Goal: Task Accomplishment & Management: Manage account settings

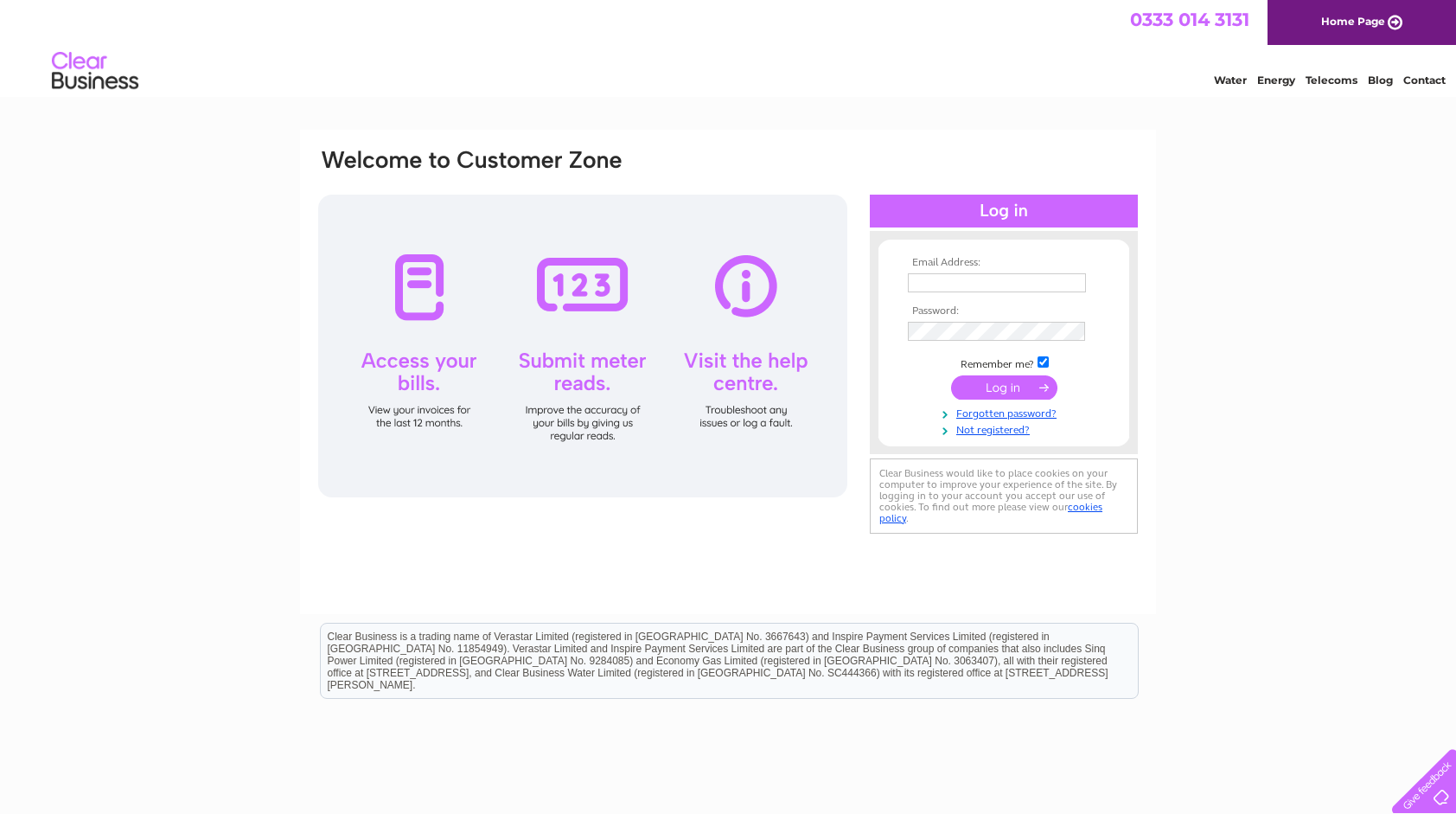
type input "roger.knight@speycatchment.org"
click at [980, 394] on input "submit" at bounding box center [1003, 387] width 106 height 24
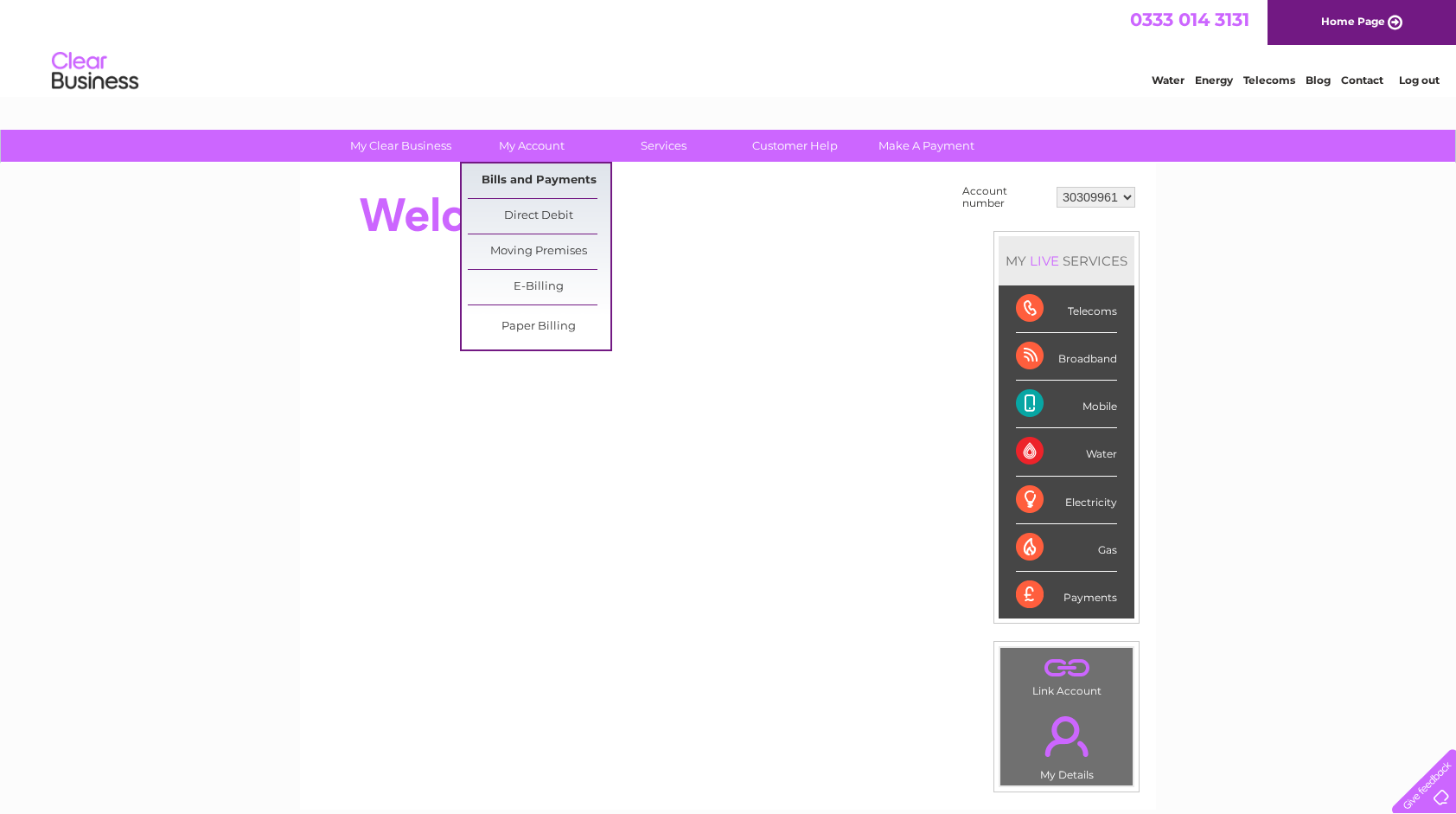
click at [530, 180] on link "Bills and Payments" at bounding box center [539, 180] width 143 height 35
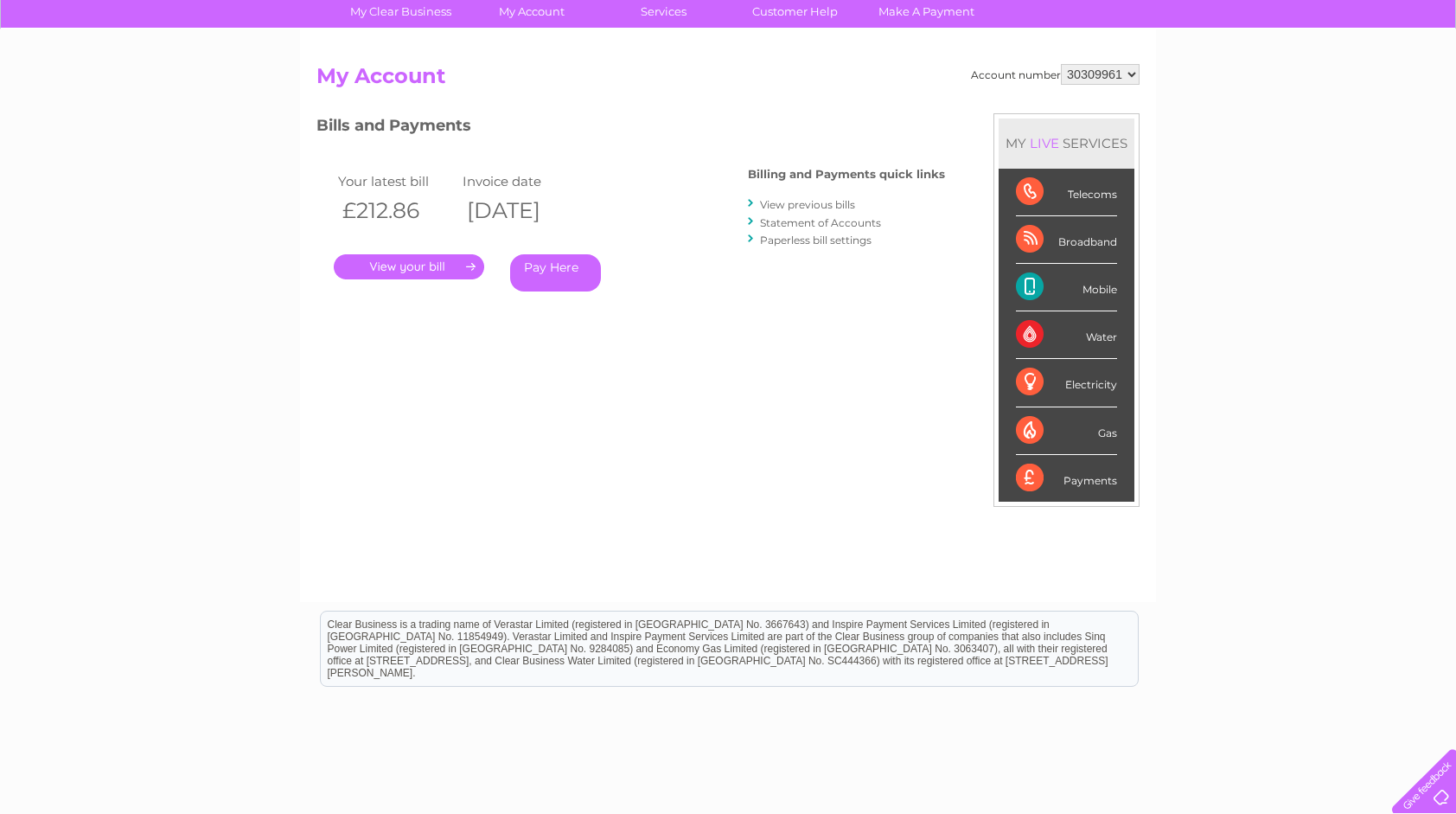
scroll to position [173, 0]
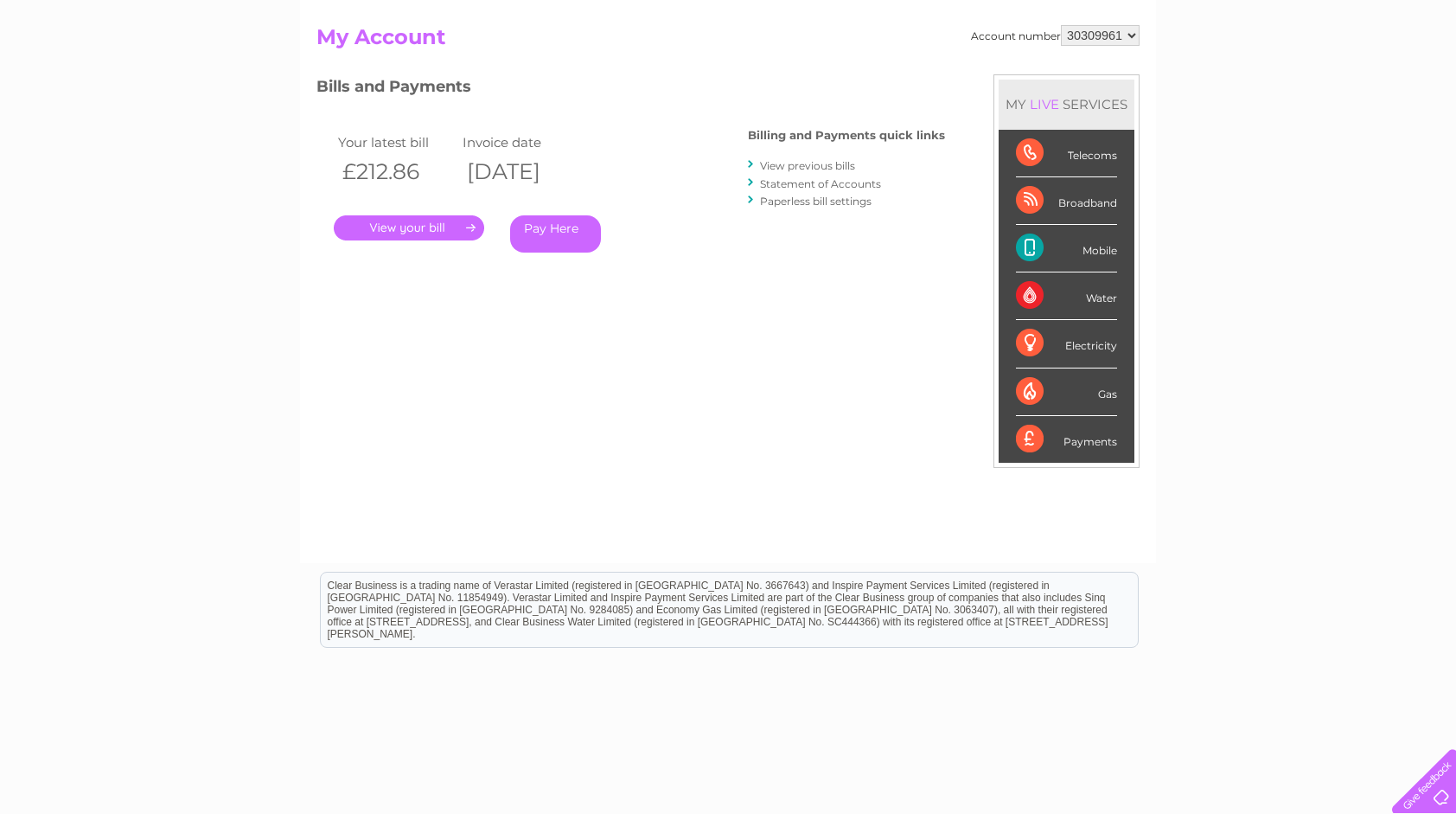
click at [771, 170] on link "View previous bills" at bounding box center [807, 165] width 95 height 13
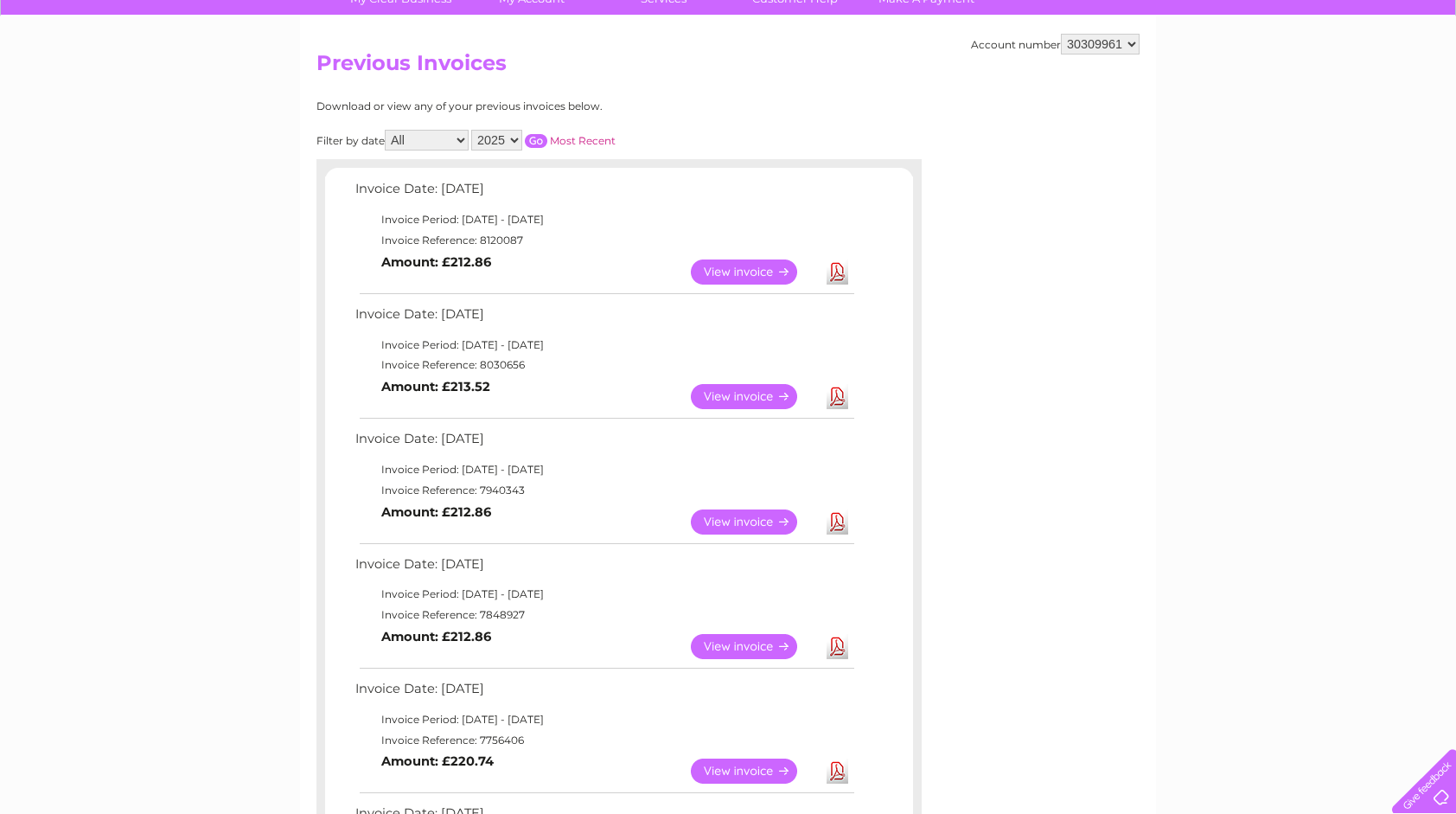
scroll to position [173, 0]
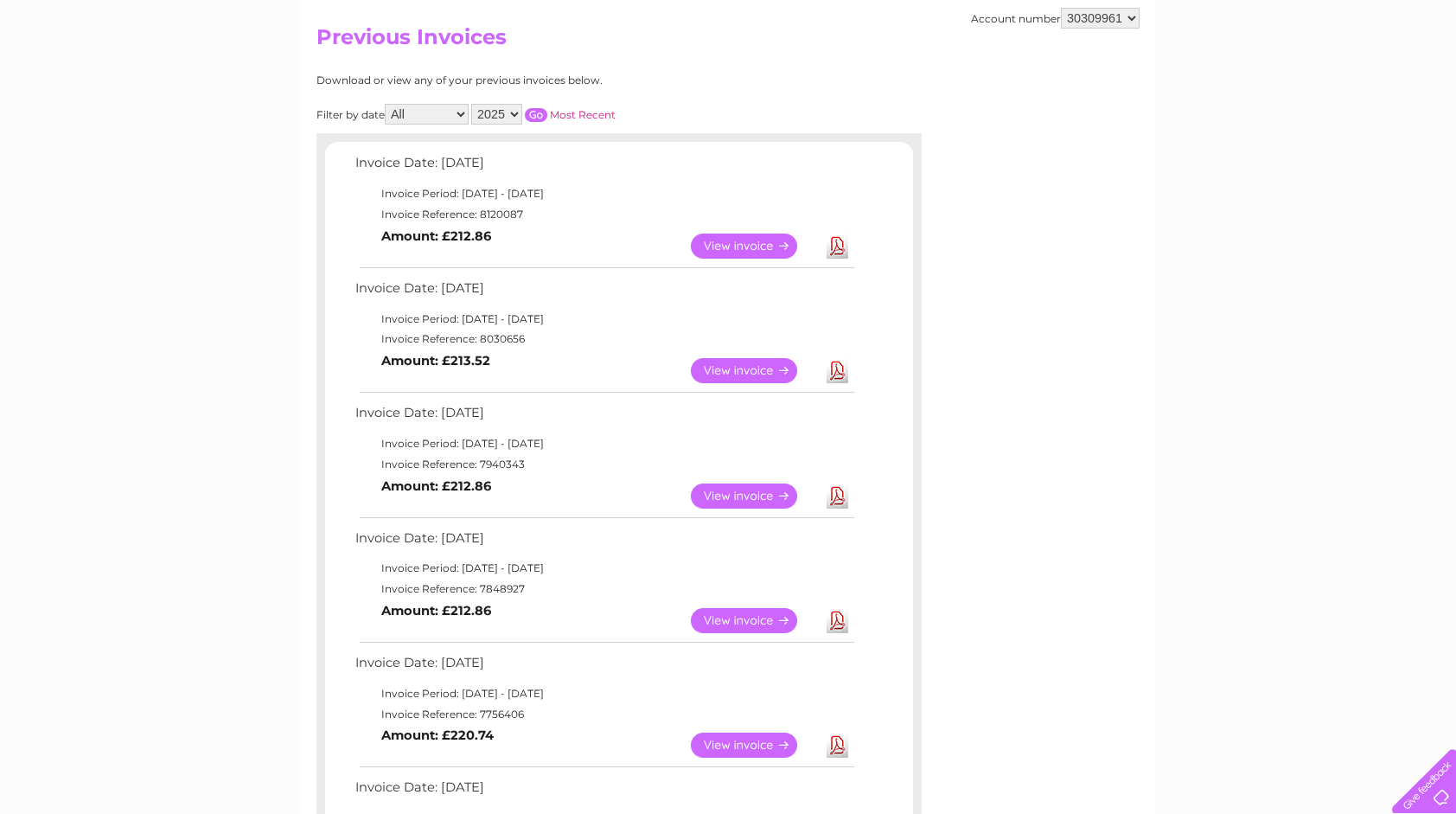
click at [732, 497] on link "View" at bounding box center [755, 495] width 127 height 25
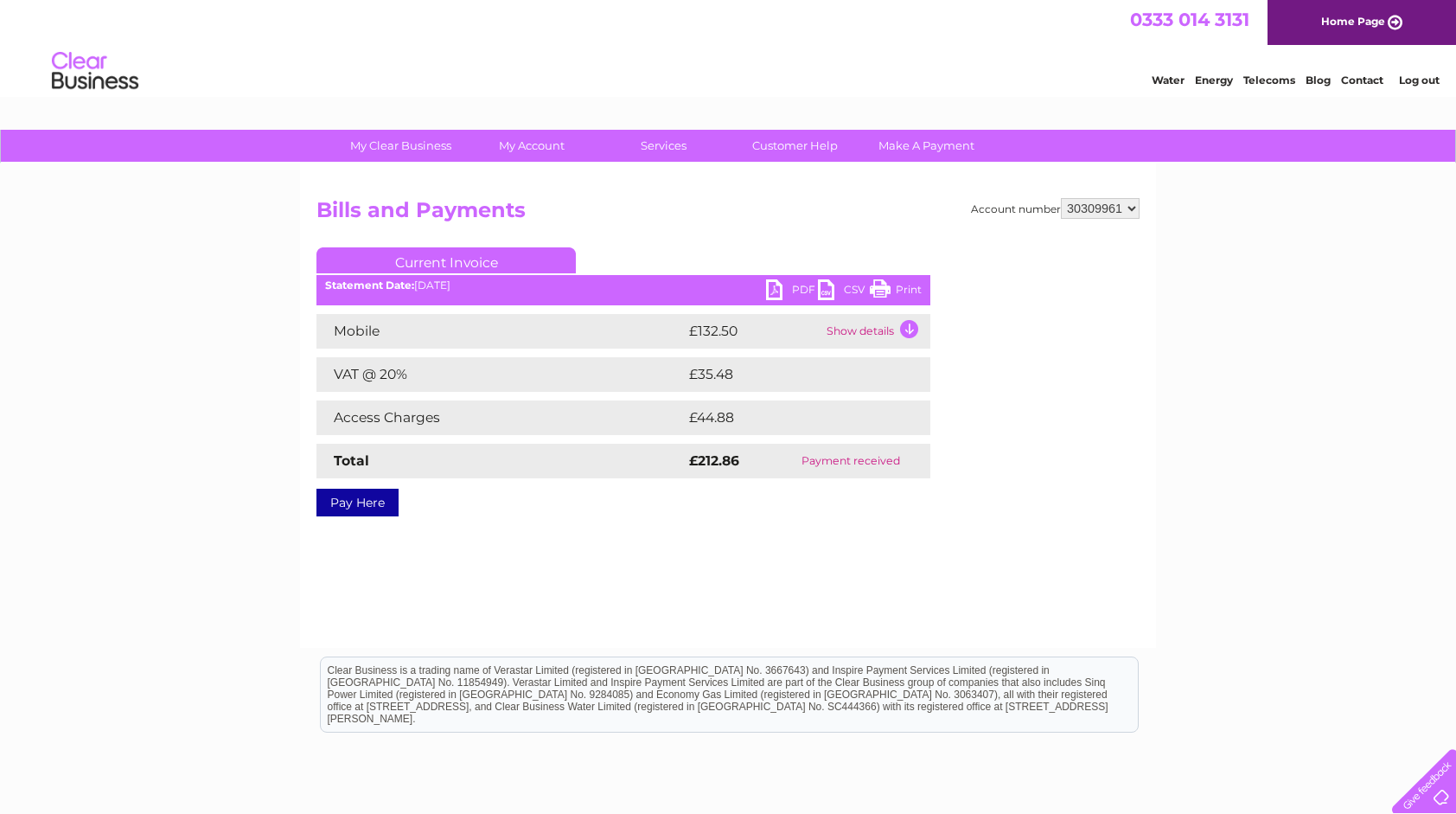
click at [781, 286] on link "PDF" at bounding box center [792, 291] width 52 height 25
